Goal: Find specific page/section: Find specific page/section

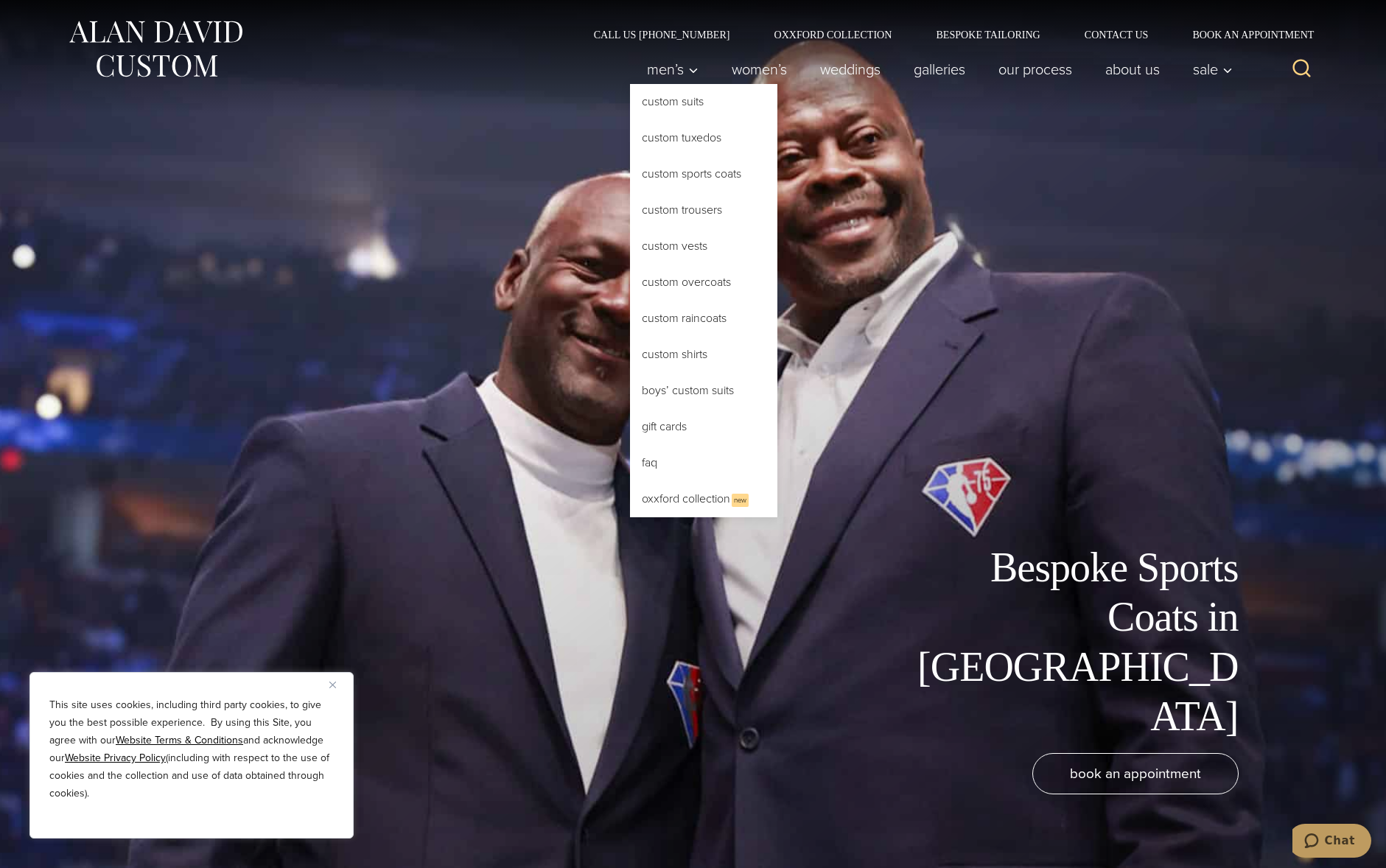
click at [674, 174] on link "Custom Sports Coats" at bounding box center [703, 174] width 148 height 36
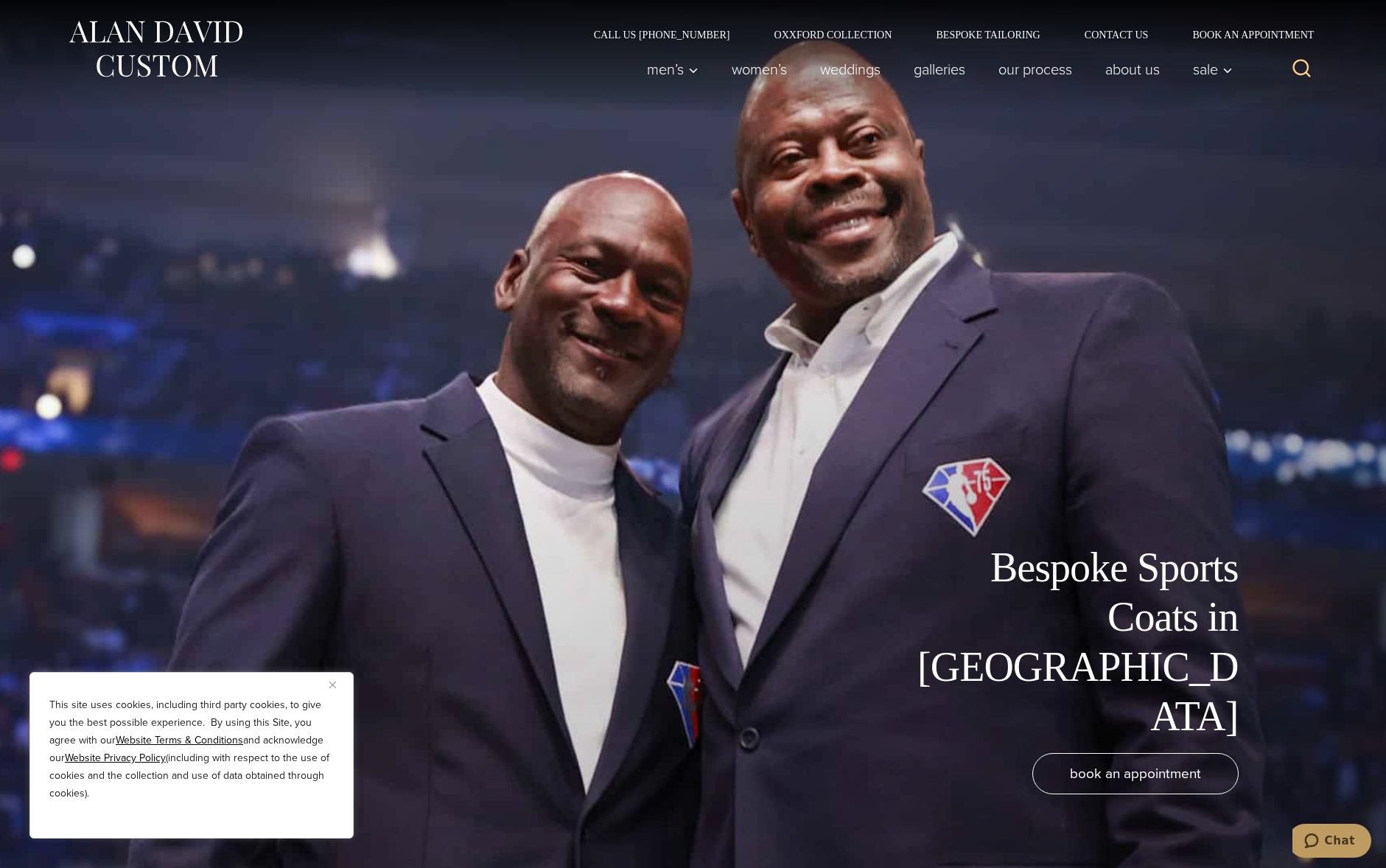
click at [329, 687] on img "Close" at bounding box center [332, 685] width 7 height 7
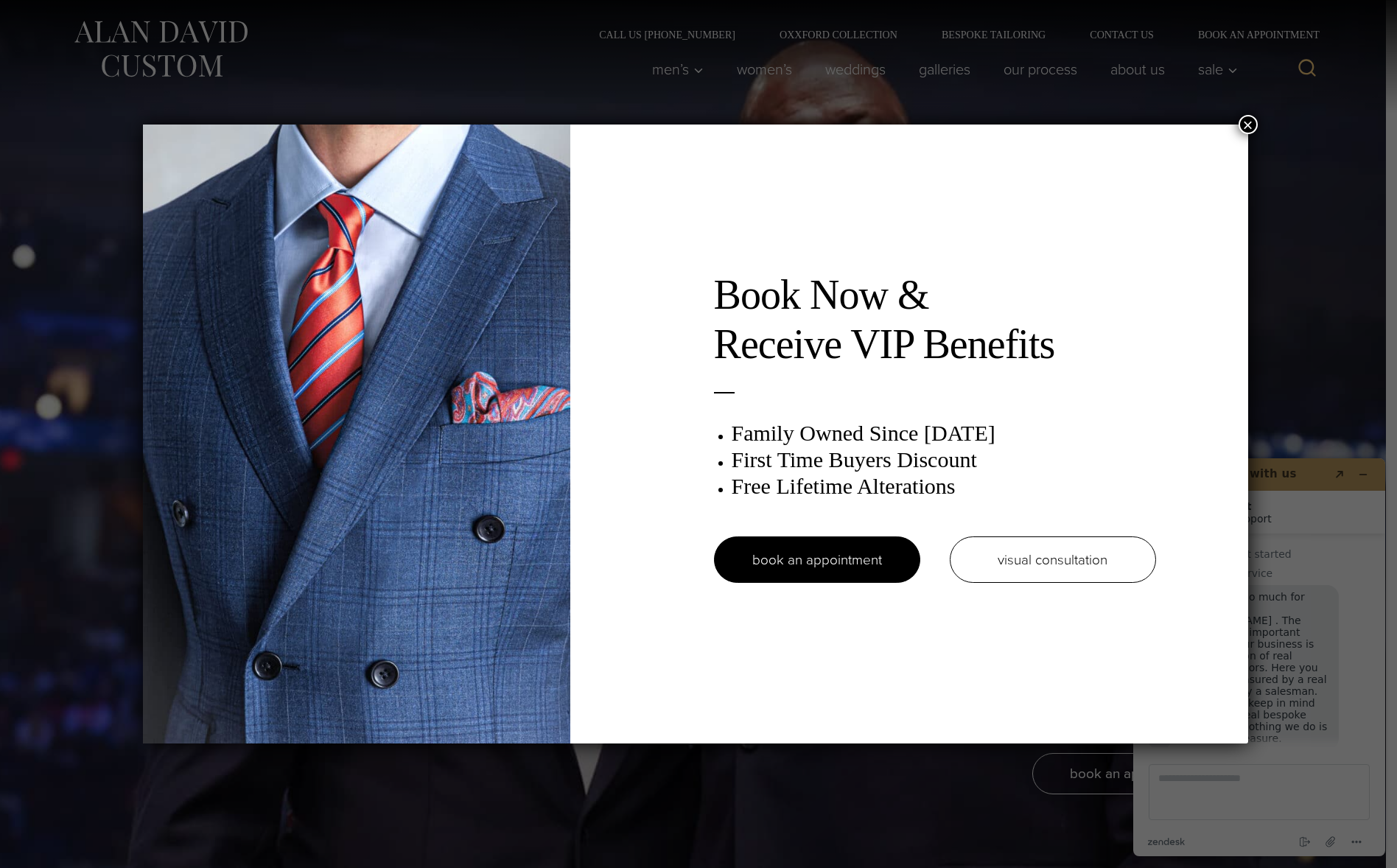
click at [1248, 126] on button "×" at bounding box center [1248, 124] width 19 height 19
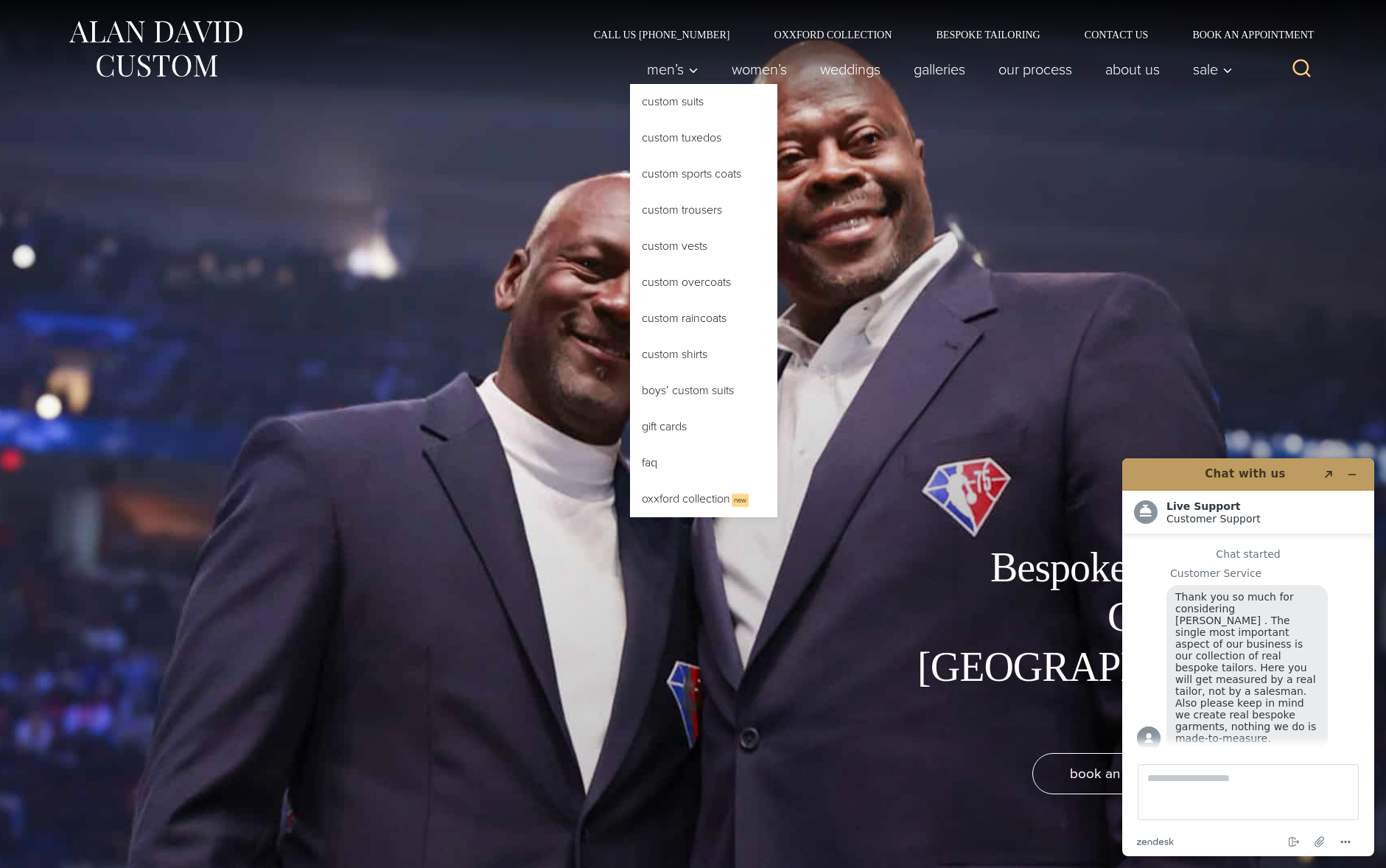
click at [682, 174] on link "Custom Sports Coats" at bounding box center [703, 174] width 148 height 36
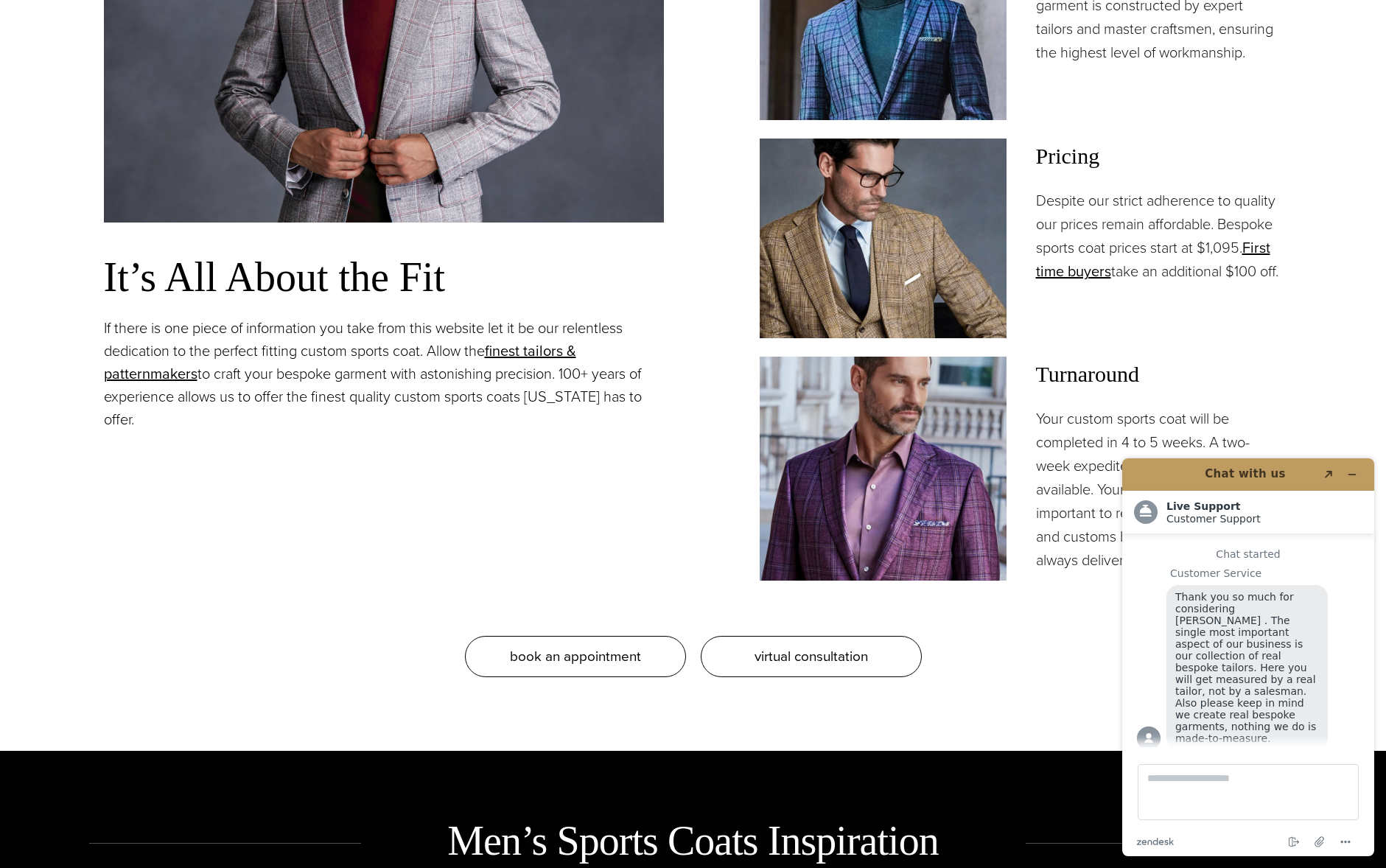
scroll to position [18, 0]
